Goal: Information Seeking & Learning: Learn about a topic

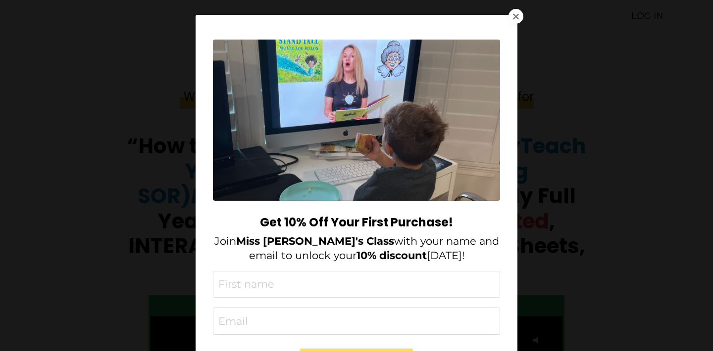
click at [520, 14] on div at bounding box center [515, 16] width 15 height 15
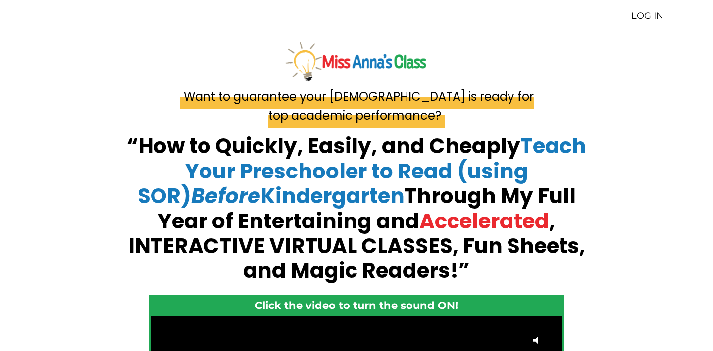
click at [641, 19] on link "LOG IN" at bounding box center [647, 15] width 32 height 11
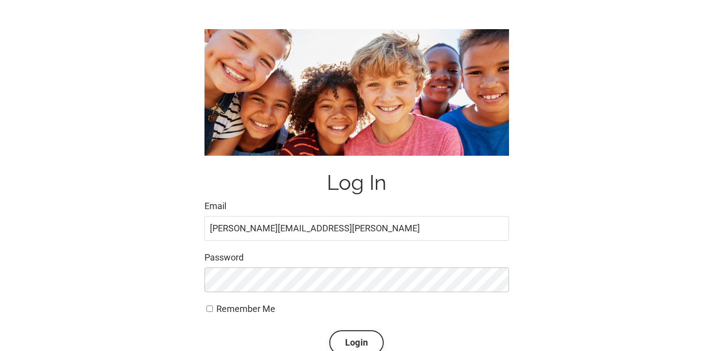
scroll to position [88, 0]
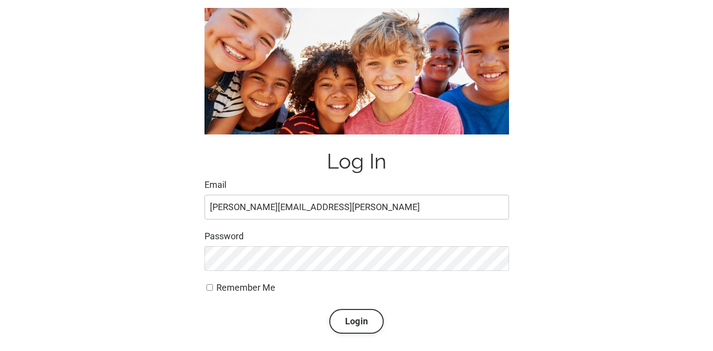
click at [329, 206] on input "jane.goaslind@gmail.como" at bounding box center [356, 207] width 304 height 25
type input "jane.goaslind@gmail.com"
click at [356, 320] on button "Login" at bounding box center [356, 321] width 54 height 25
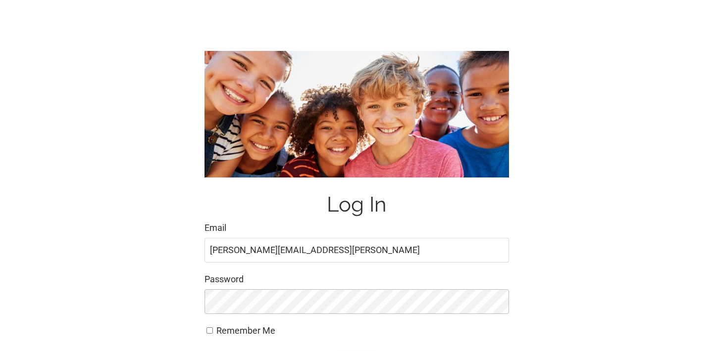
scroll to position [190, 0]
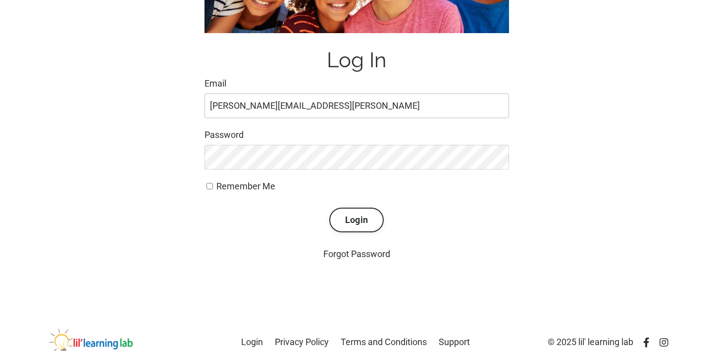
click at [340, 100] on input "jane.goaslind@gmail.como" at bounding box center [356, 106] width 304 height 25
type input "jane.goaslind@gmail.com"
click at [356, 219] on button "Login" at bounding box center [356, 220] width 54 height 25
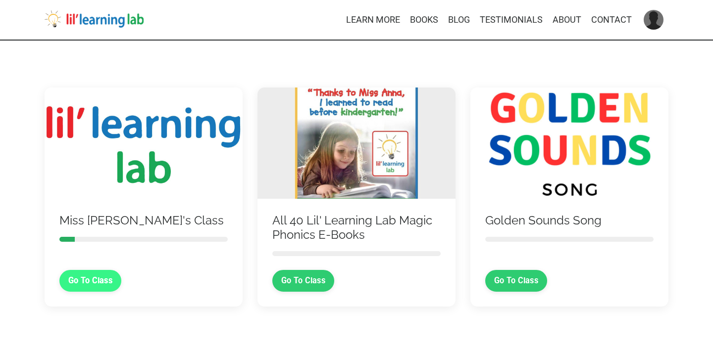
click at [107, 271] on link "Go To Class" at bounding box center [90, 281] width 62 height 22
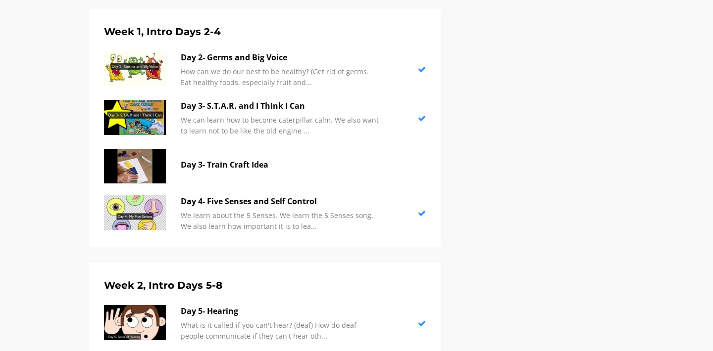
scroll to position [616, 0]
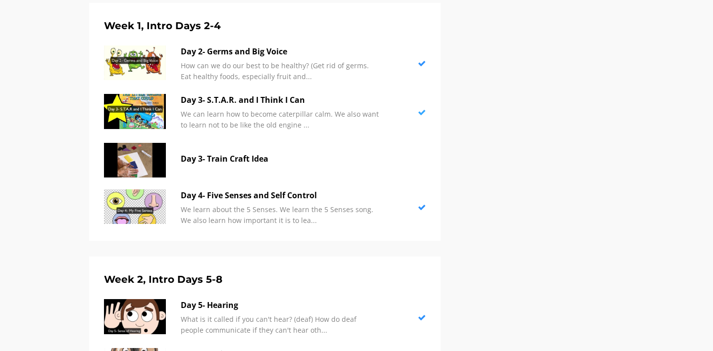
click at [287, 118] on p "We can learn how to become caterpillar calm. We also want to learn not to be li…" at bounding box center [280, 120] width 198 height 22
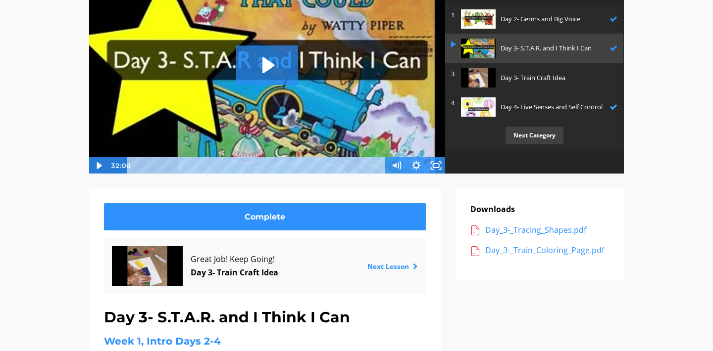
scroll to position [153, 0]
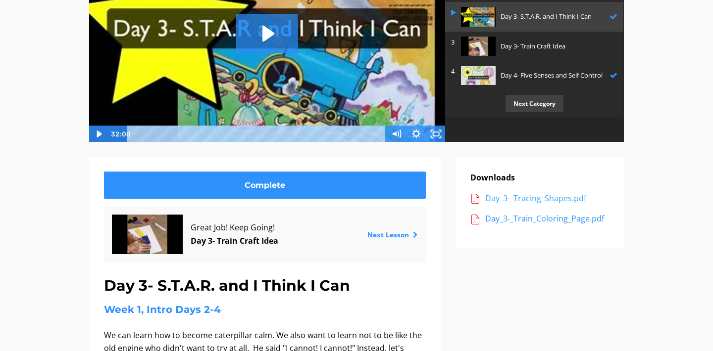
click at [559, 200] on div "Day_3-_Tracing_Shapes.pdf" at bounding box center [547, 199] width 124 height 13
click at [552, 219] on div "Day_3-_Train_Coloring_Page.pdf" at bounding box center [547, 219] width 124 height 13
click at [550, 46] on p "Day 3- Train Craft Idea" at bounding box center [556, 46] width 112 height 10
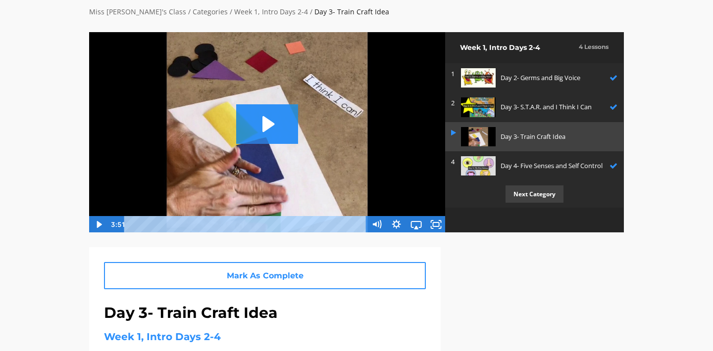
scroll to position [70, 0]
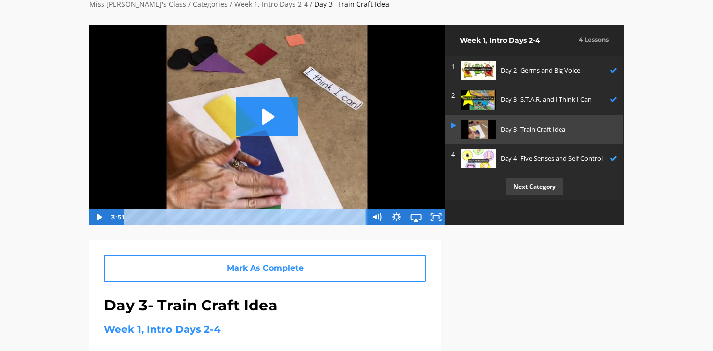
click at [539, 163] on p "Day 4- Five Senses and Self Control" at bounding box center [552, 158] width 104 height 10
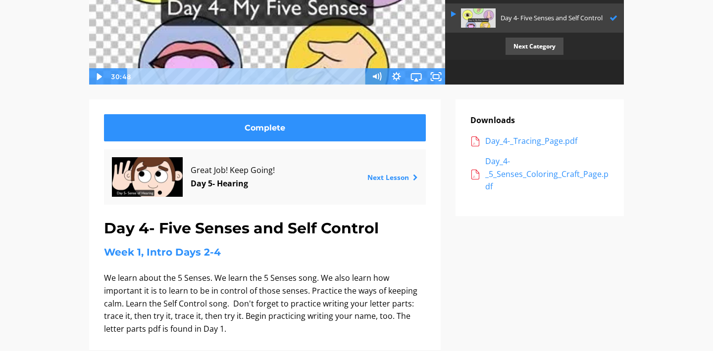
scroll to position [221, 0]
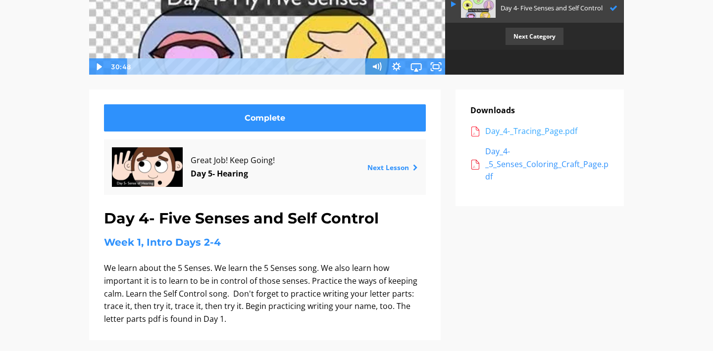
click at [547, 132] on div "Day_4-_Tracing_Page.pdf" at bounding box center [547, 131] width 124 height 13
click at [533, 162] on div "Day_4-_5_Senses_Coloring_Craft_Page.pdf" at bounding box center [547, 165] width 124 height 38
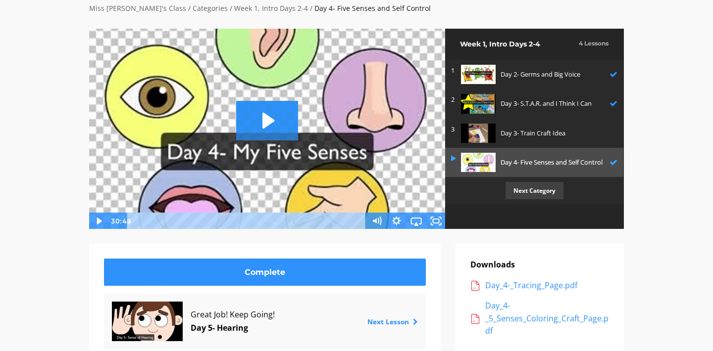
scroll to position [57, 0]
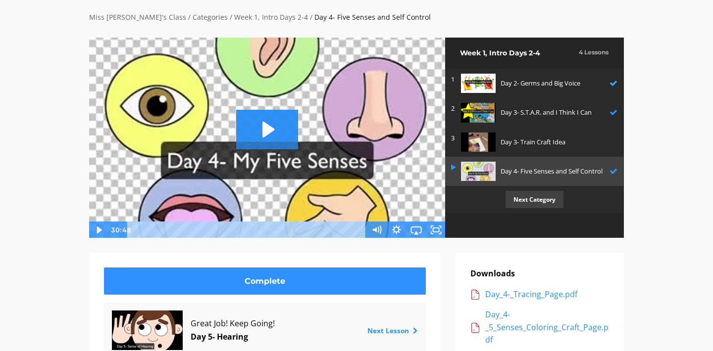
click at [560, 79] on p "Day 2- Germs and Big Voice" at bounding box center [552, 83] width 104 height 10
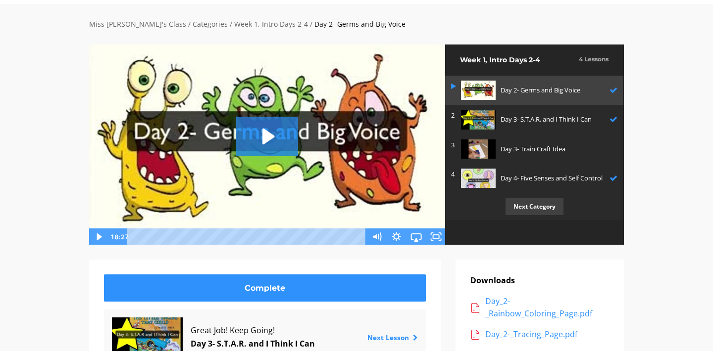
scroll to position [37, 0]
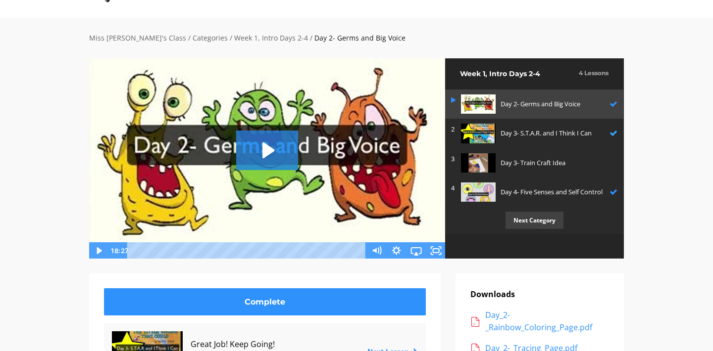
click at [561, 132] on p "Day 3- S.T.A.R. and I Think I Can" at bounding box center [552, 133] width 104 height 10
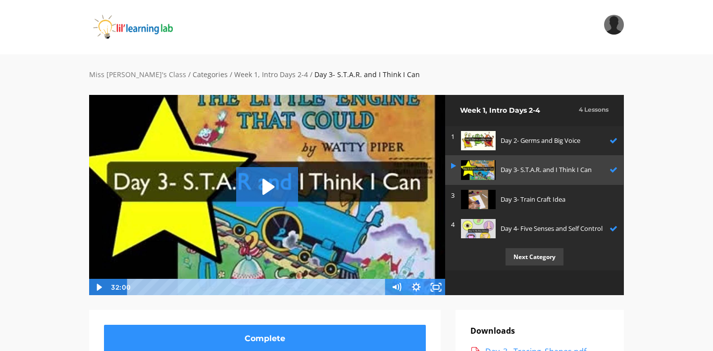
click at [129, 71] on link "Miss [PERSON_NAME]'s Class" at bounding box center [137, 74] width 97 height 9
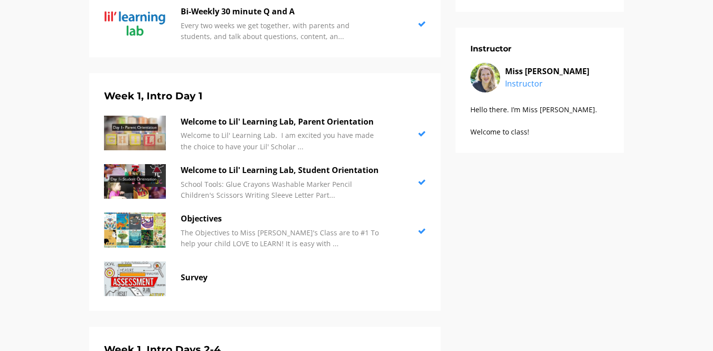
scroll to position [306, 0]
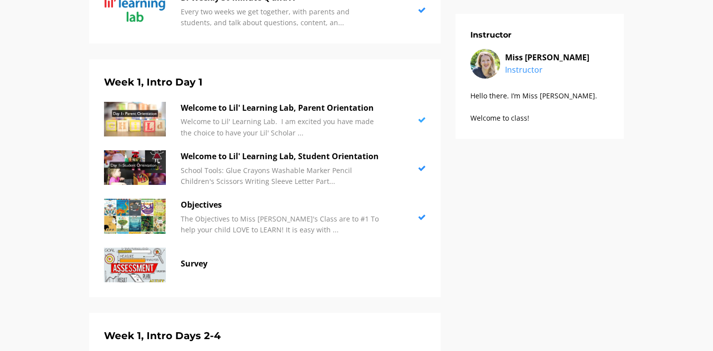
click at [310, 114] on div "Welcome to Lil' Learning Lab, Parent Orientation Welcome to Lil' Learning Lab. …" at bounding box center [280, 120] width 198 height 37
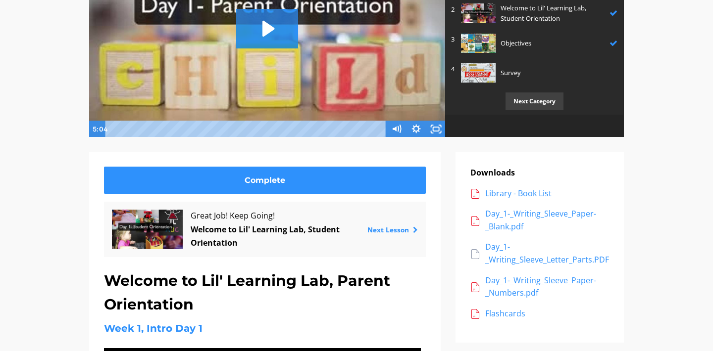
scroll to position [228, 0]
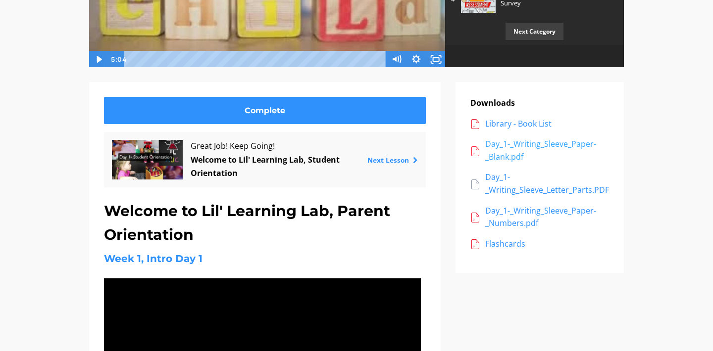
click at [521, 149] on div "Day_1-_Writing_Sleeve_Paper-_Blank.pdf" at bounding box center [547, 150] width 124 height 25
click at [513, 210] on div "Day_1-_Writing_Sleeve_Paper-_Numbers.pdf" at bounding box center [547, 217] width 124 height 25
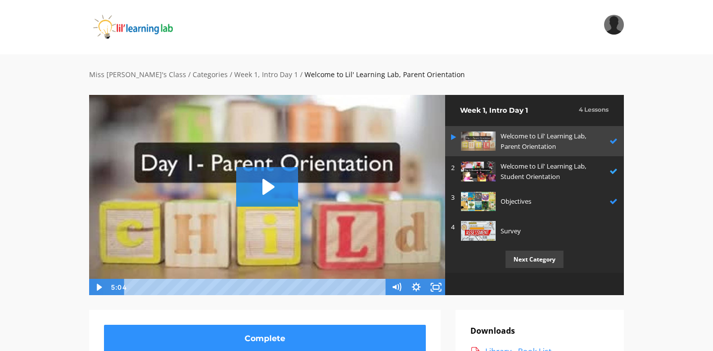
scroll to position [0, 0]
click at [530, 175] on p "Welcome to Lil' Learning Lab, Student Orientation" at bounding box center [552, 171] width 104 height 21
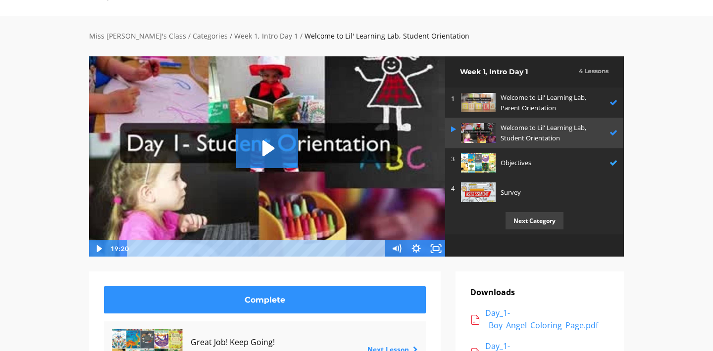
scroll to position [26, 0]
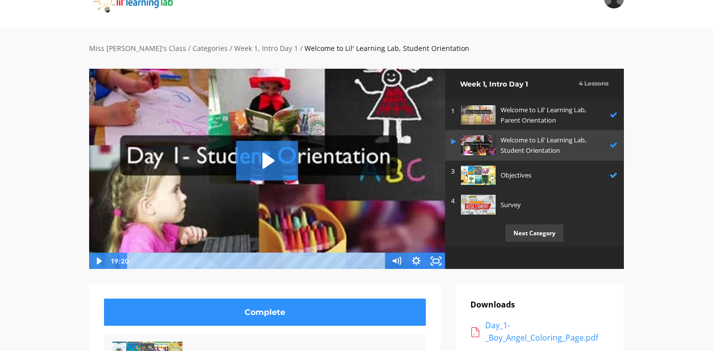
click at [526, 174] on p "Objectives" at bounding box center [552, 175] width 104 height 10
